Goal: Task Accomplishment & Management: Use online tool/utility

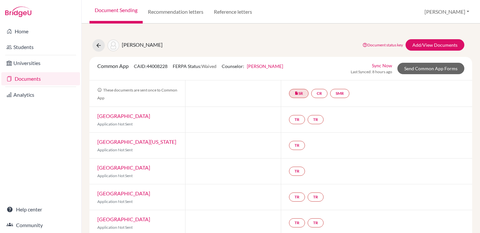
click at [28, 82] on link "Documents" at bounding box center [40, 78] width 79 height 13
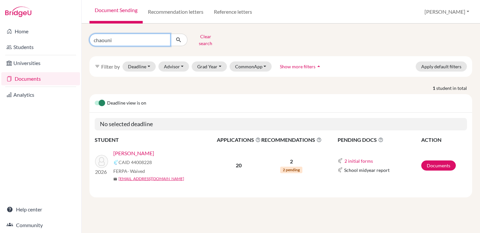
drag, startPoint x: 129, startPoint y: 41, endPoint x: 82, endPoint y: 38, distance: 47.5
click at [82, 38] on div "chaouni Clear search filter_list Filter by Deadline - Select a date range Or do…" at bounding box center [281, 128] width 398 height 209
type input "rashed"
click button "submit" at bounding box center [178, 40] width 17 height 12
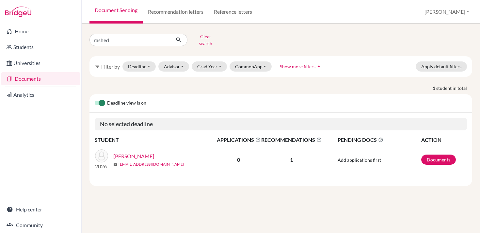
click at [135, 152] on link "[PERSON_NAME]" at bounding box center [133, 156] width 41 height 8
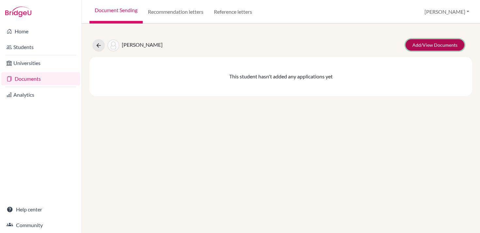
click at [426, 43] on link "Add/View Documents" at bounding box center [435, 44] width 59 height 11
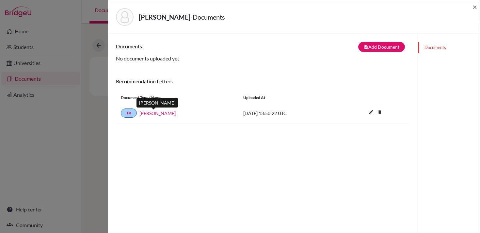
click at [150, 115] on link "[PERSON_NAME]" at bounding box center [157, 113] width 36 height 7
click at [223, 169] on div "Documents note_add Add Document Document type Change explanation for Common App…" at bounding box center [263, 150] width 294 height 217
click at [473, 6] on span "×" at bounding box center [475, 6] width 5 height 9
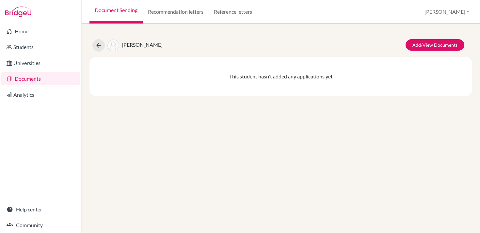
click at [238, 126] on div "Alahmad, Rashed Add/View Documents This student hasn't added any applications y…" at bounding box center [281, 128] width 398 height 209
